Goal: Obtain resource: Obtain resource

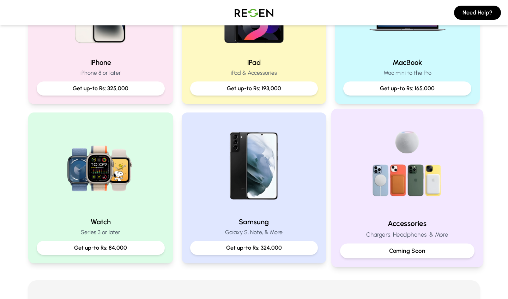
scroll to position [229, 0]
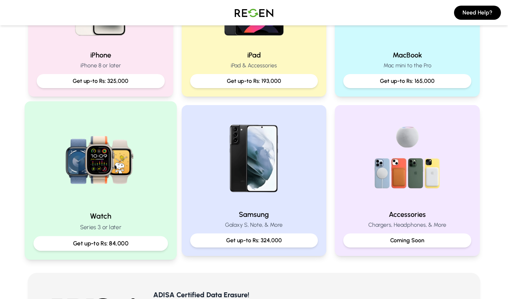
click at [139, 175] on img at bounding box center [100, 157] width 95 height 95
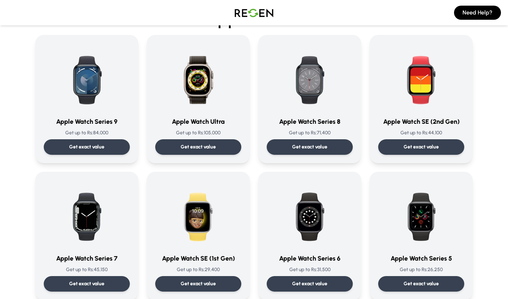
scroll to position [46, 0]
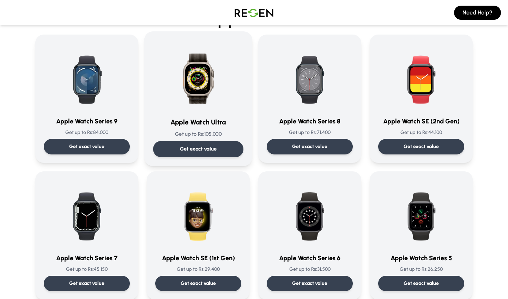
click at [199, 143] on div "Get exact value" at bounding box center [198, 149] width 90 height 16
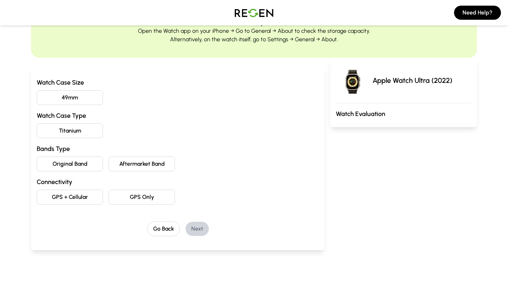
scroll to position [40, 0]
click at [72, 103] on button "49mm" at bounding box center [70, 97] width 66 height 15
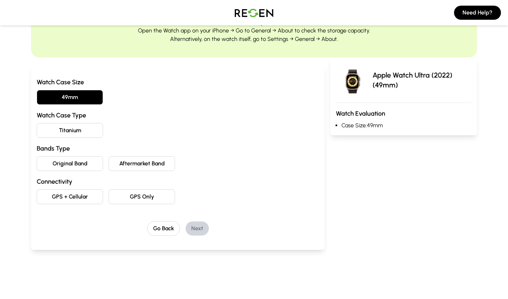
click at [80, 130] on button "Titanium" at bounding box center [70, 130] width 66 height 15
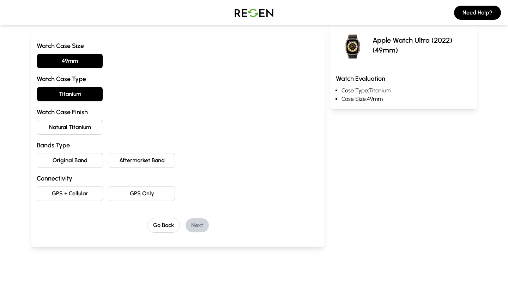
scroll to position [76, 0]
click at [83, 125] on button "Natural Titanium" at bounding box center [70, 127] width 66 height 15
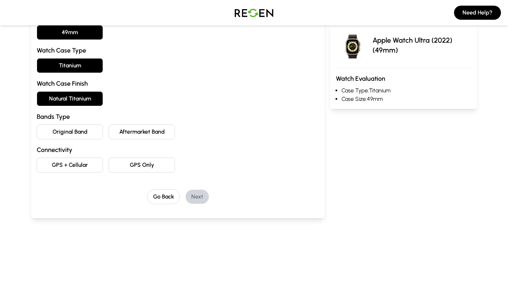
scroll to position [115, 0]
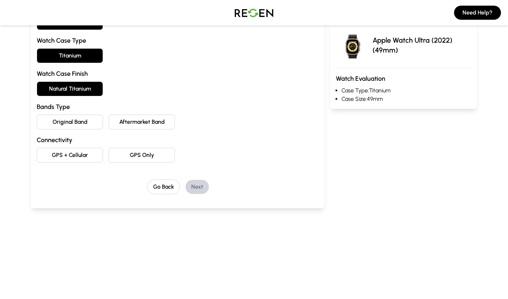
click at [83, 125] on button "Original Band" at bounding box center [70, 122] width 66 height 15
click at [88, 151] on button "GPS + Cellular" at bounding box center [70, 155] width 66 height 15
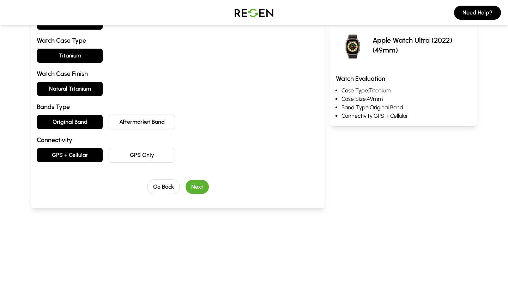
click at [202, 190] on button "Next" at bounding box center [196, 187] width 23 height 14
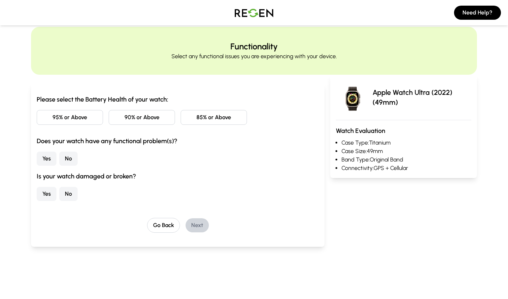
scroll to position [0, 0]
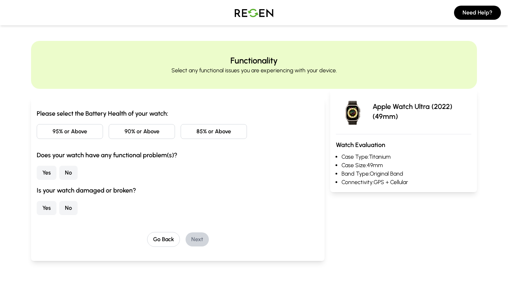
click at [214, 138] on button "85% or Above" at bounding box center [214, 131] width 66 height 15
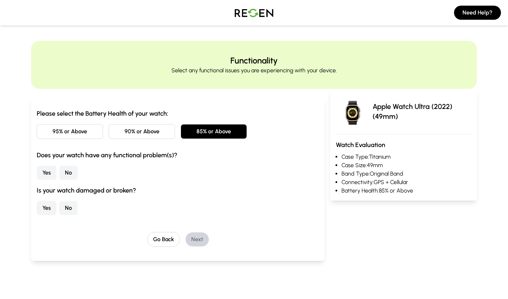
click at [67, 173] on button "No" at bounding box center [68, 173] width 18 height 14
click at [68, 205] on button "No" at bounding box center [68, 208] width 18 height 14
click at [200, 241] on button "Next" at bounding box center [196, 239] width 23 height 14
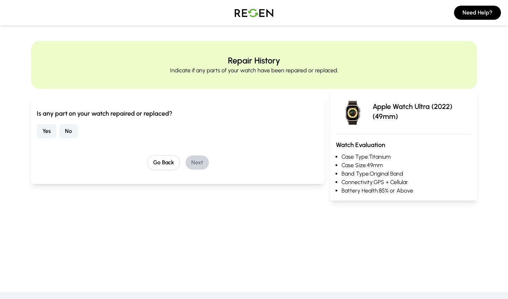
click at [81, 130] on div "Yes No" at bounding box center [178, 131] width 282 height 14
click at [73, 130] on button "No" at bounding box center [68, 131] width 18 height 14
click at [194, 158] on button "Next" at bounding box center [196, 162] width 23 height 14
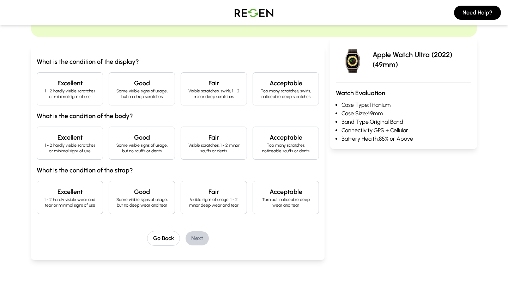
scroll to position [53, 0]
click at [65, 90] on p "1 - 2 hardly visible scratches or minimal signs of use" at bounding box center [70, 92] width 54 height 11
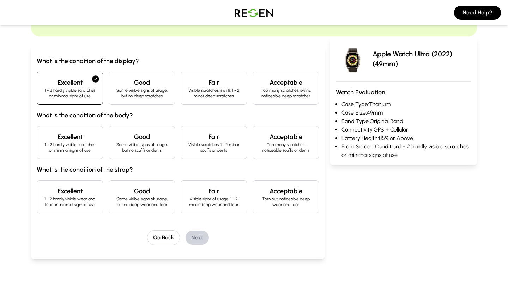
click at [126, 146] on p "Some visible signs of usage, but no scuffs or dents" at bounding box center [142, 147] width 54 height 11
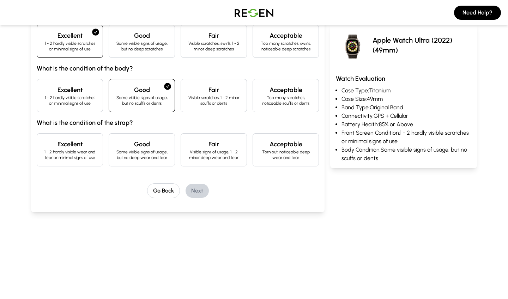
scroll to position [101, 0]
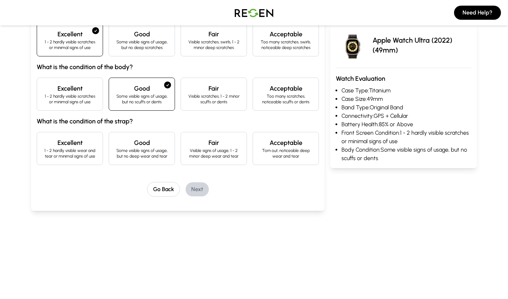
click at [93, 155] on p "1 - 2 hardly visible wear and tear or minimal signs of use" at bounding box center [70, 153] width 54 height 11
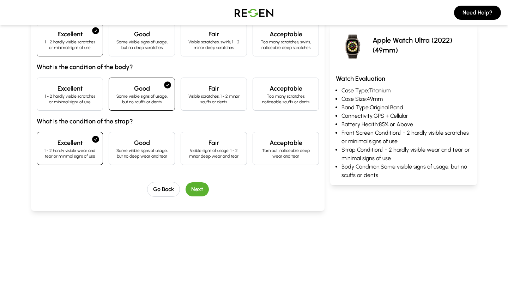
click at [195, 190] on button "Next" at bounding box center [196, 189] width 23 height 14
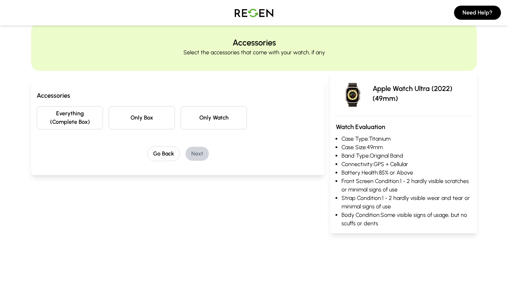
scroll to position [0, 0]
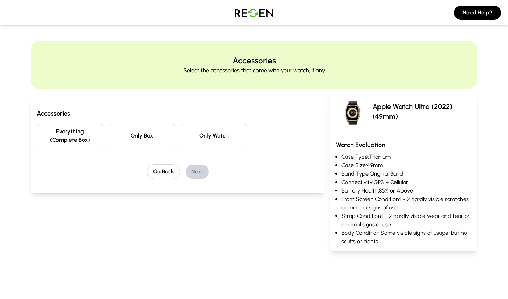
click at [80, 142] on button "Everything (Complete Box)" at bounding box center [70, 135] width 66 height 23
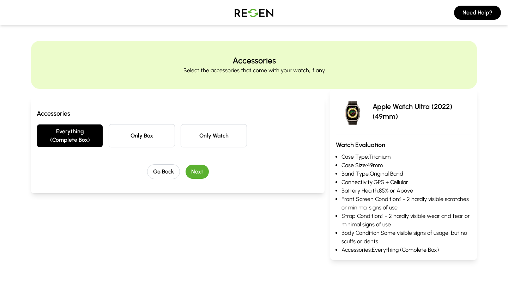
click at [202, 172] on button "Next" at bounding box center [196, 172] width 23 height 14
